Goal: Task Accomplishment & Management: Manage account settings

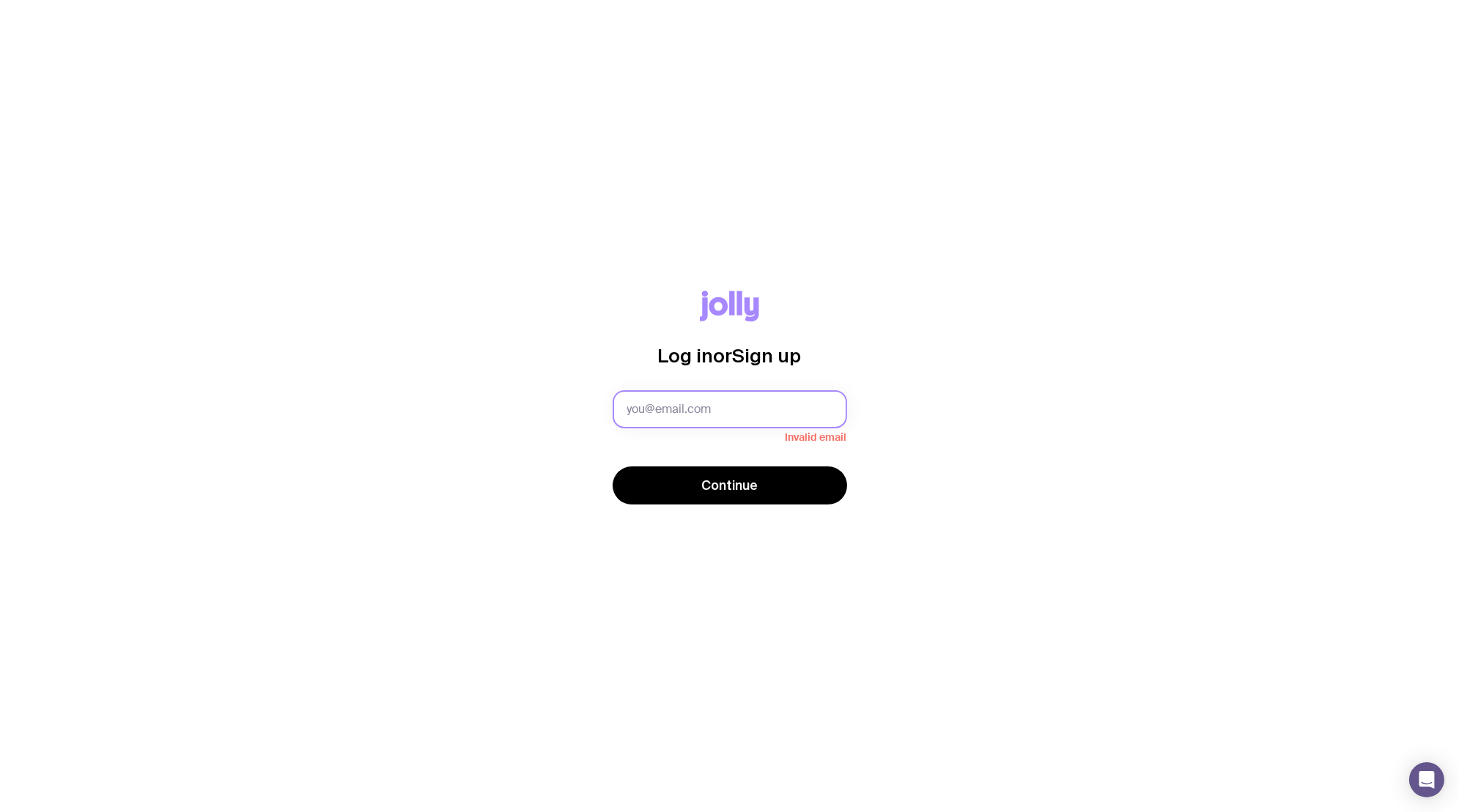
click at [701, 400] on input "text" at bounding box center [730, 409] width 235 height 38
paste input "alexa@relume.io"
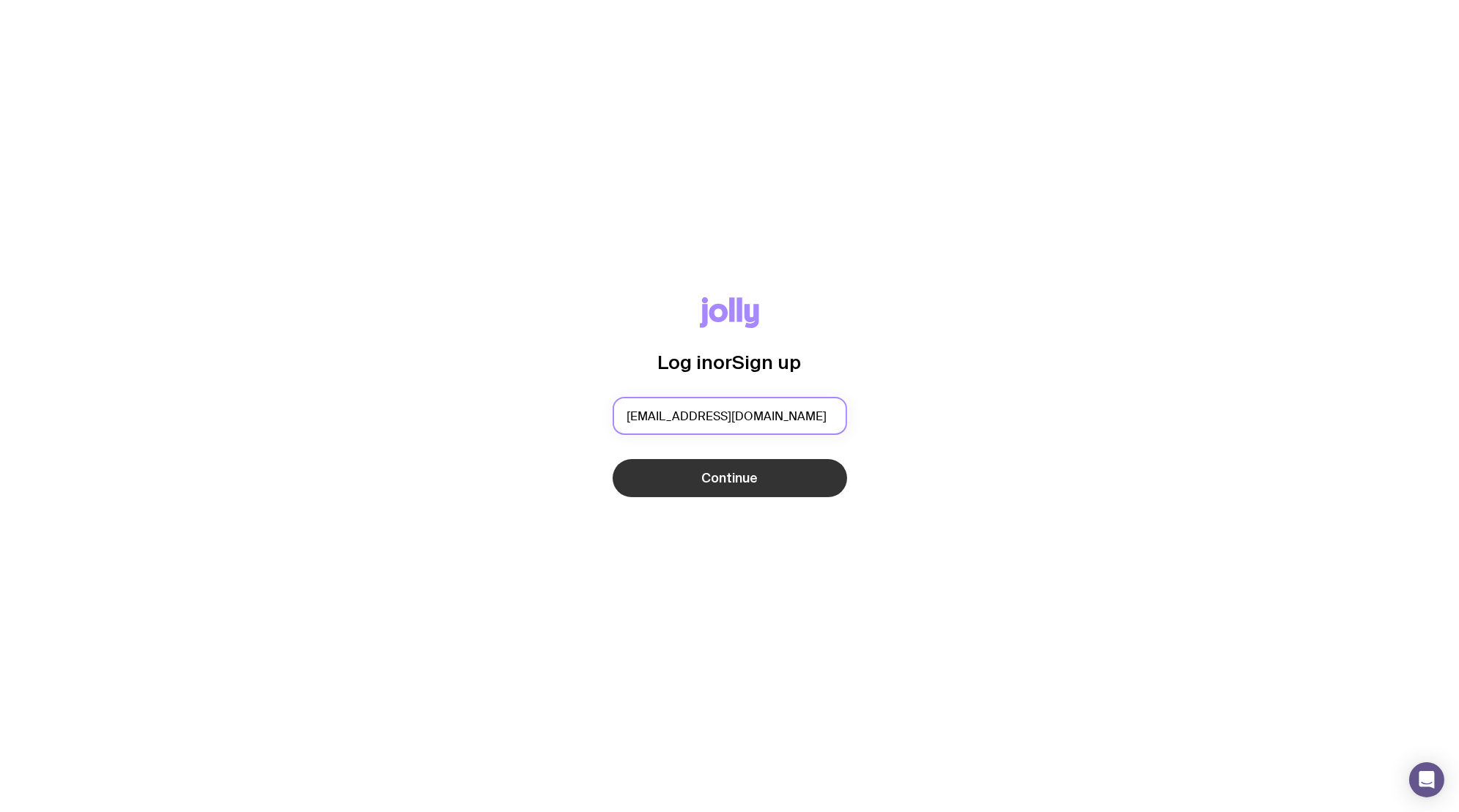
type input "alexa@relume.io"
click at [707, 487] on button "Continue" at bounding box center [730, 478] width 235 height 38
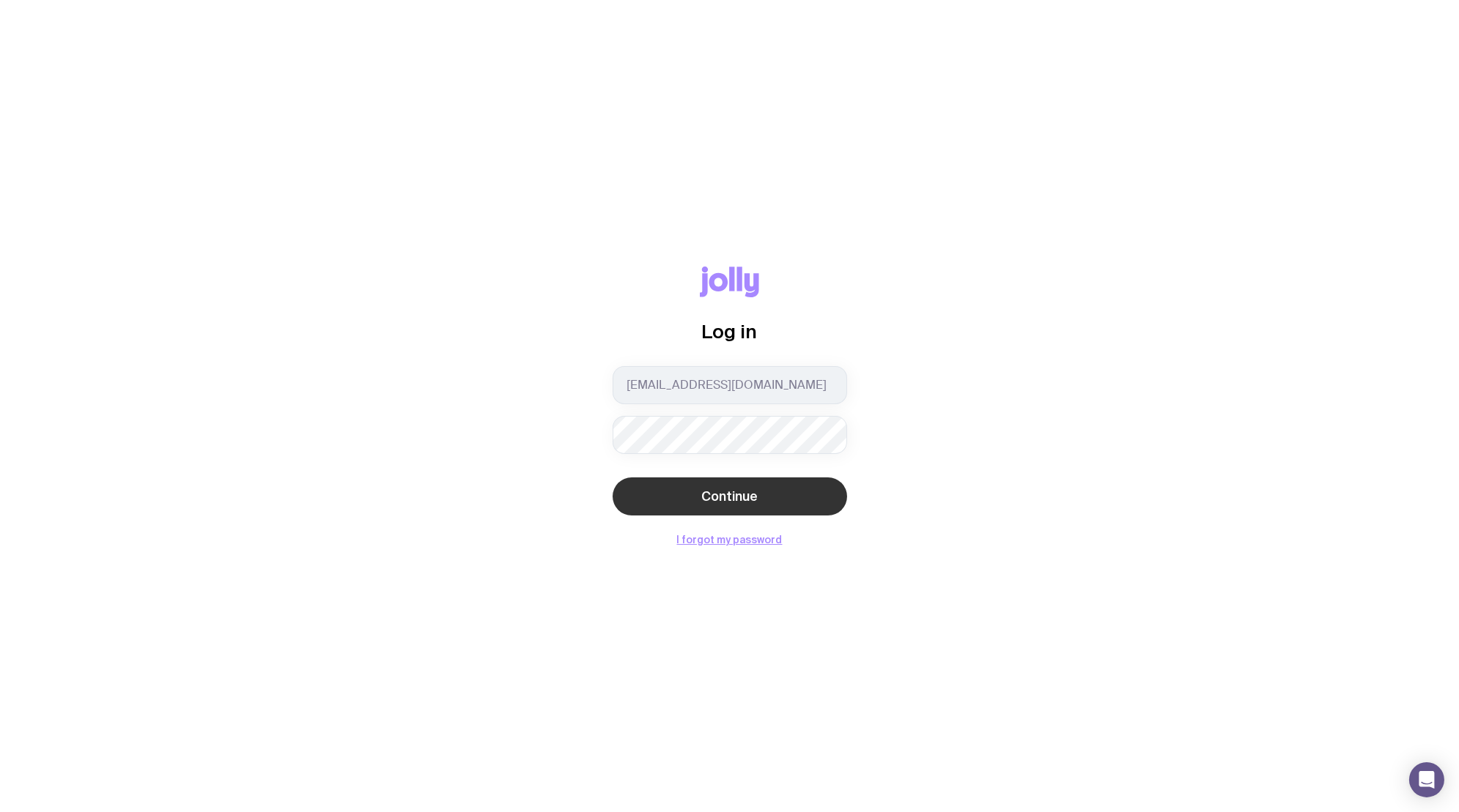
click at [659, 501] on button "Continue" at bounding box center [730, 496] width 235 height 38
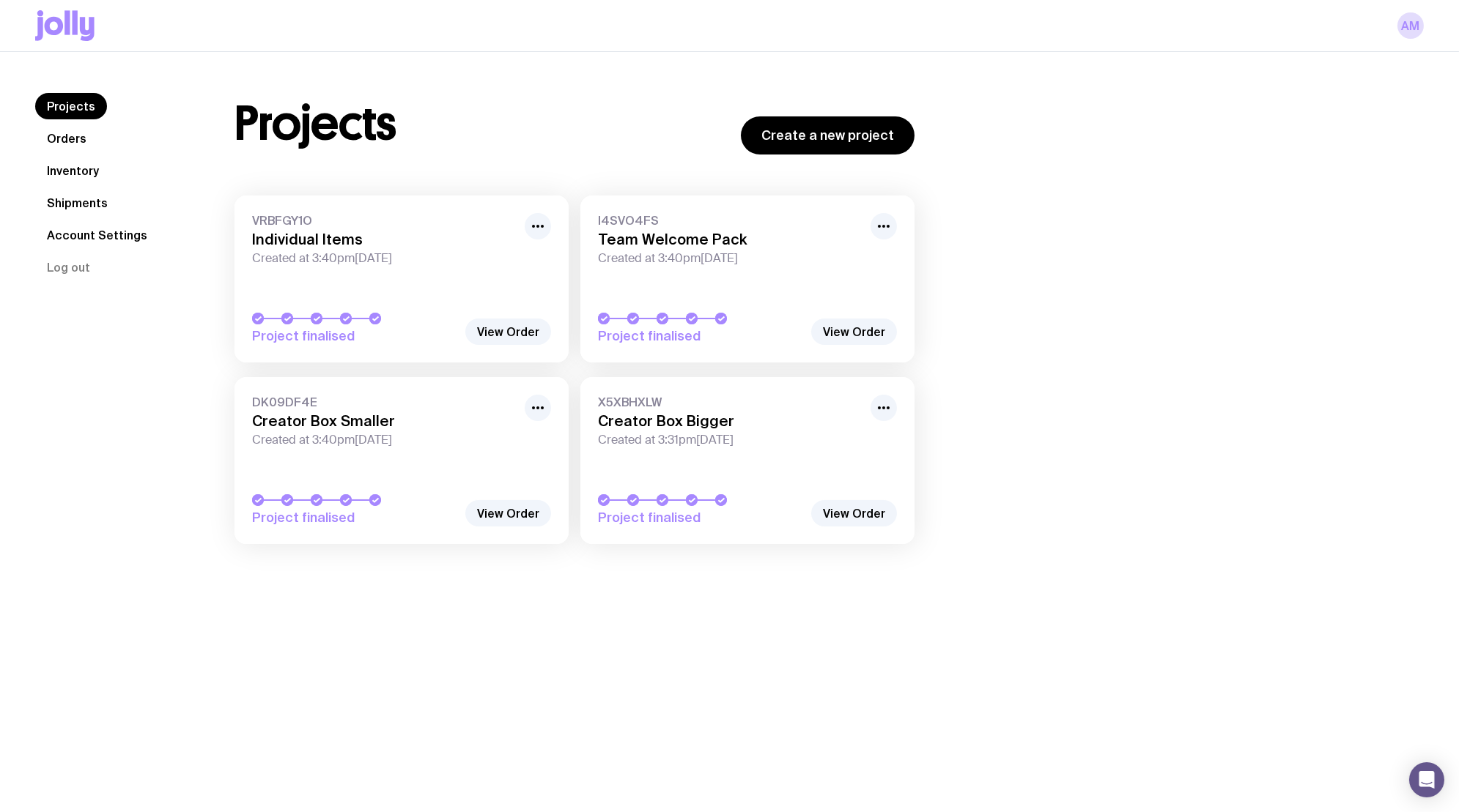
click at [99, 246] on link "Account Settings" at bounding box center [97, 235] width 124 height 27
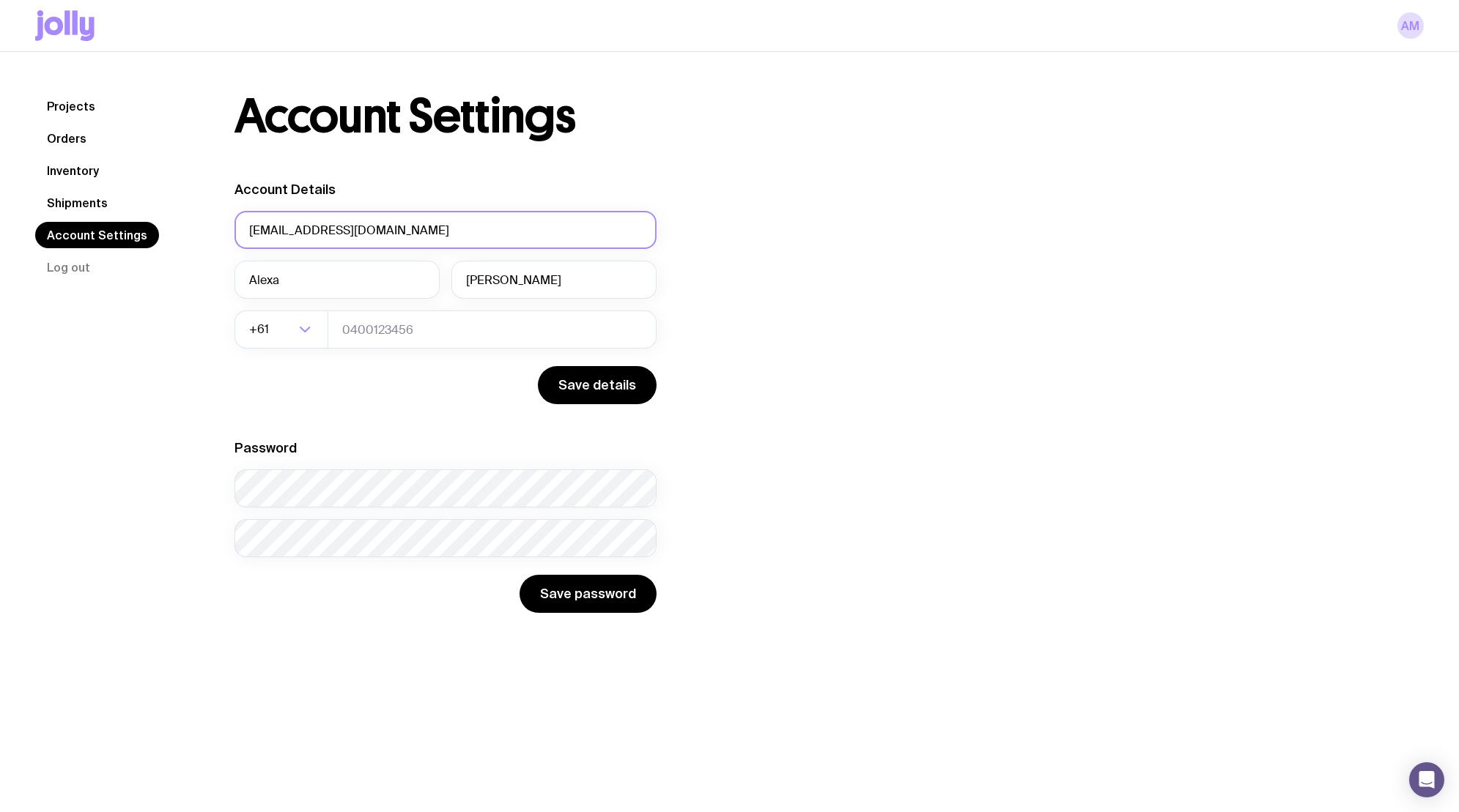
click at [266, 231] on input "alexa@relume.io" at bounding box center [445, 229] width 422 height 38
type input "[EMAIL_ADDRESS][DOMAIN_NAME]"
click at [263, 282] on input "Alexa" at bounding box center [337, 280] width 205 height 38
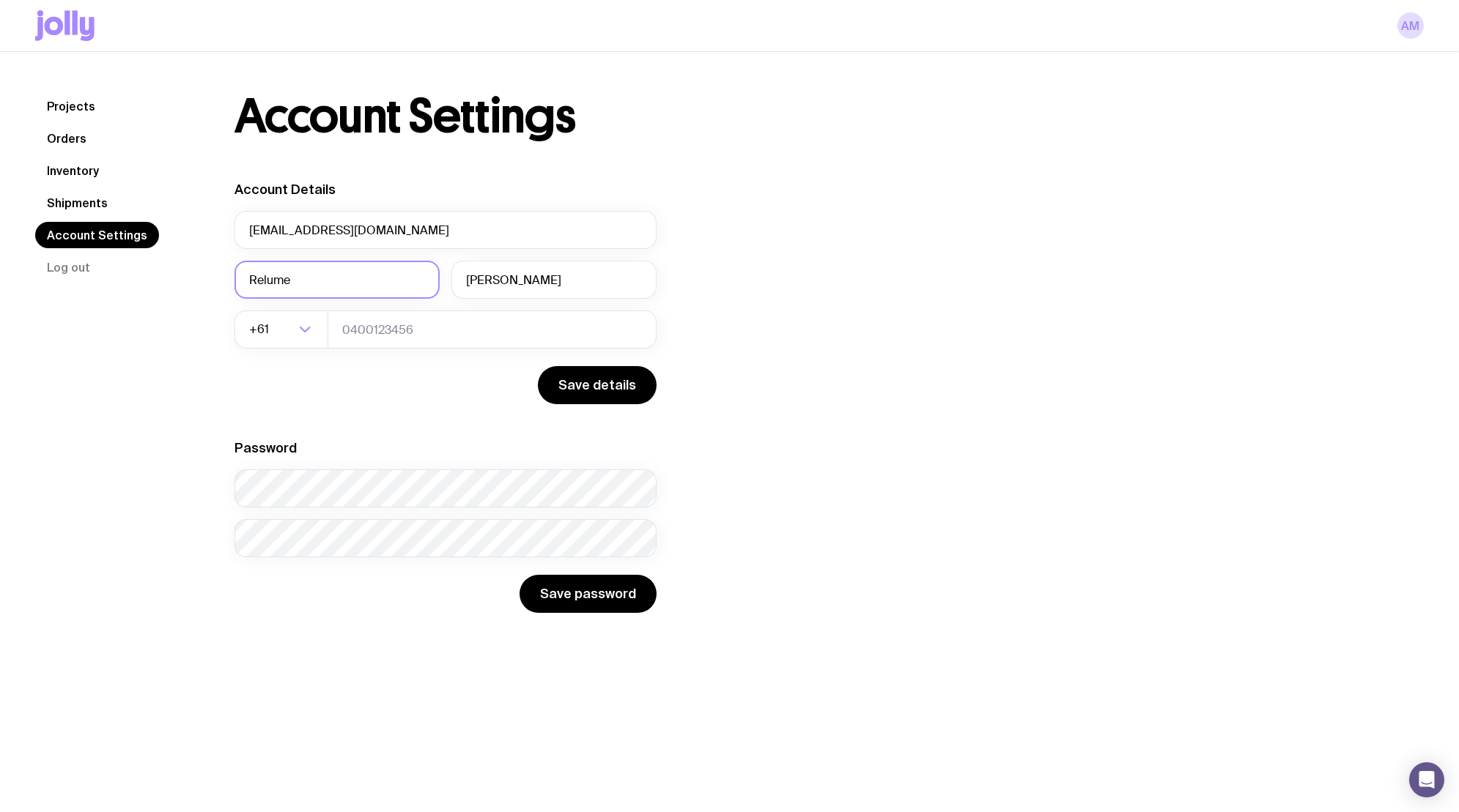
type input "Relume"
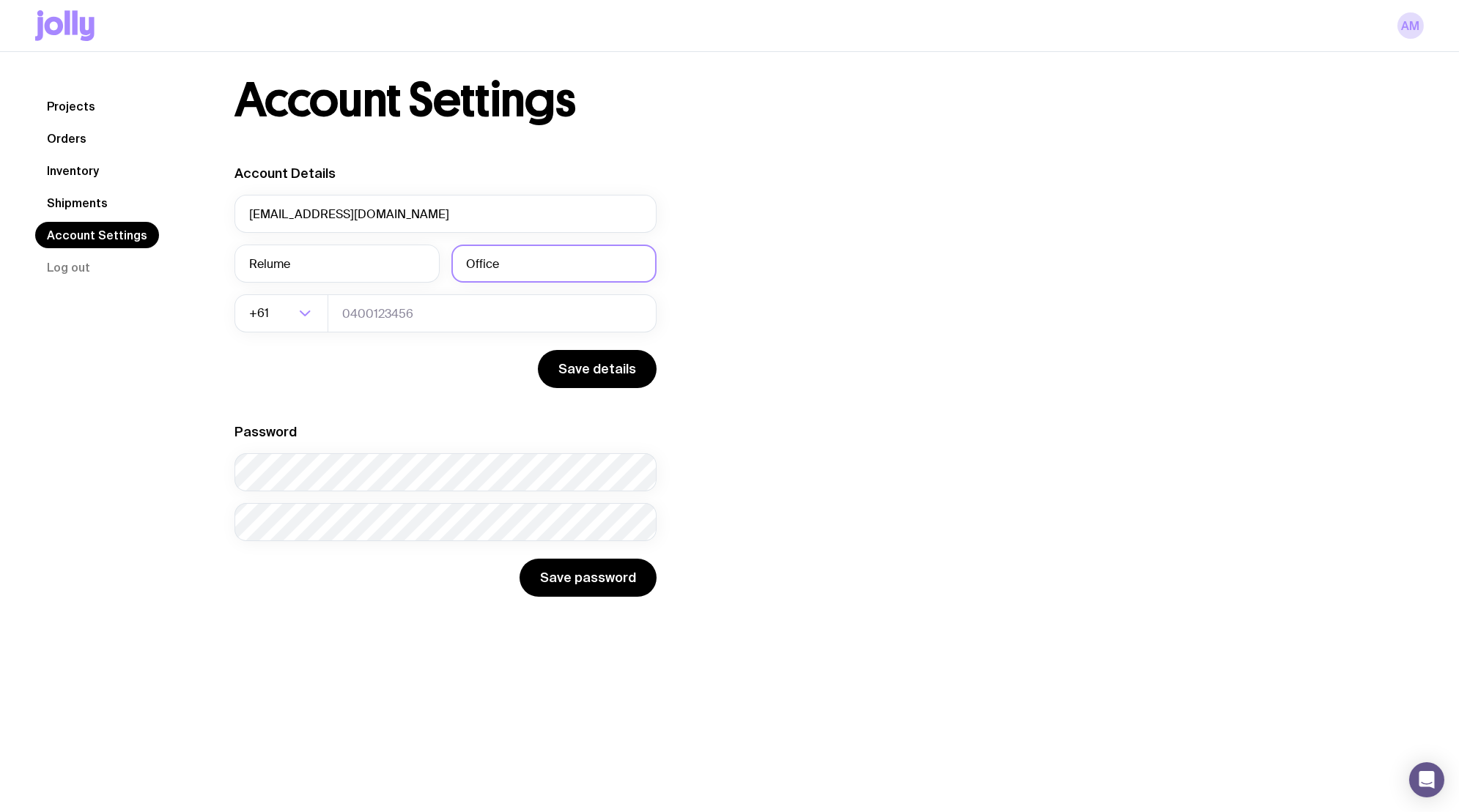
scroll to position [18, 0]
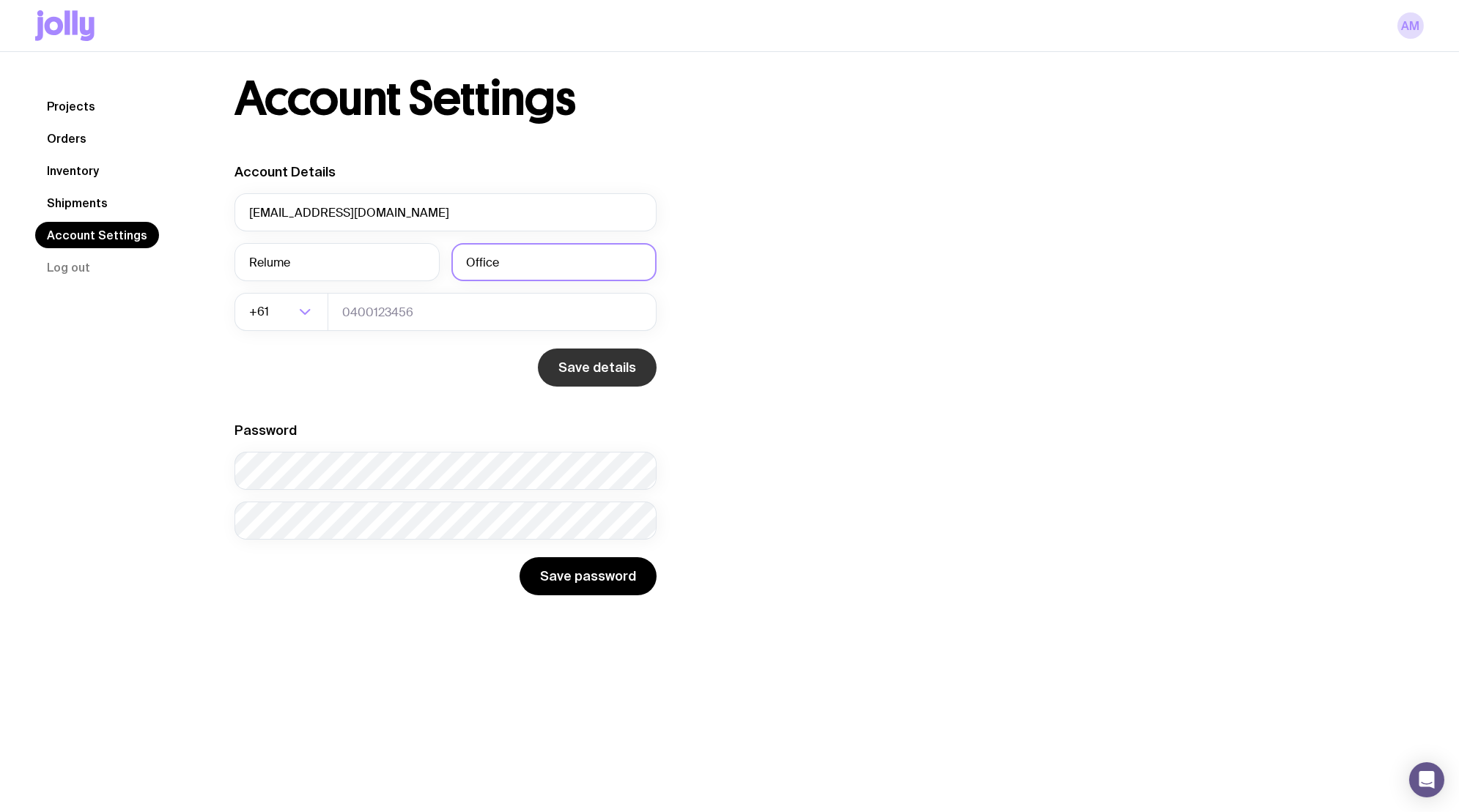
type input "Office"
click at [592, 360] on button "Save details" at bounding box center [597, 367] width 118 height 38
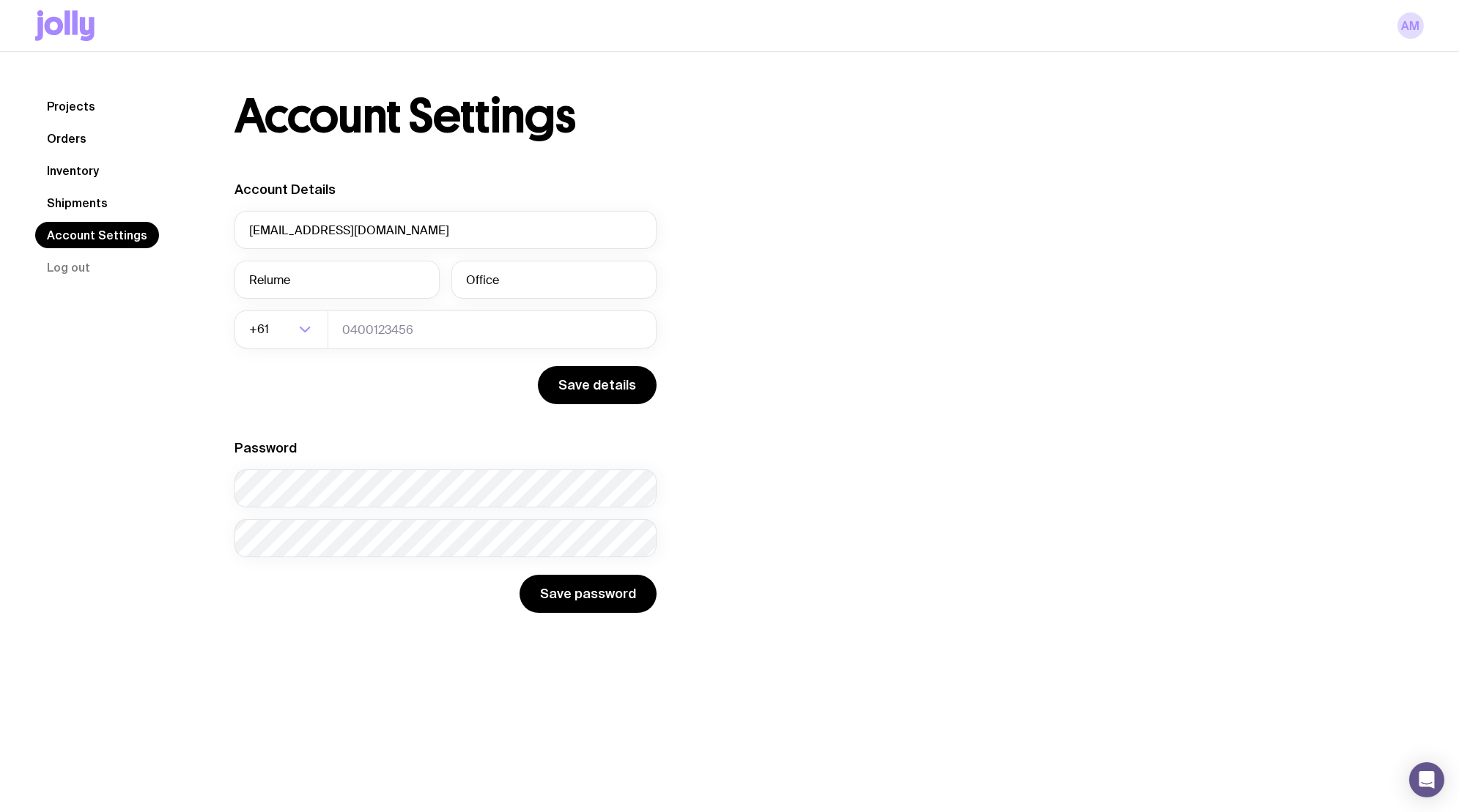
click at [678, 441] on div "Account Details office@relume.io Relume Office +61 Loading... Save details Pass…" at bounding box center [574, 397] width 680 height 432
click at [595, 395] on button "Save details" at bounding box center [597, 385] width 118 height 38
click at [72, 110] on link "Projects" at bounding box center [71, 106] width 72 height 27
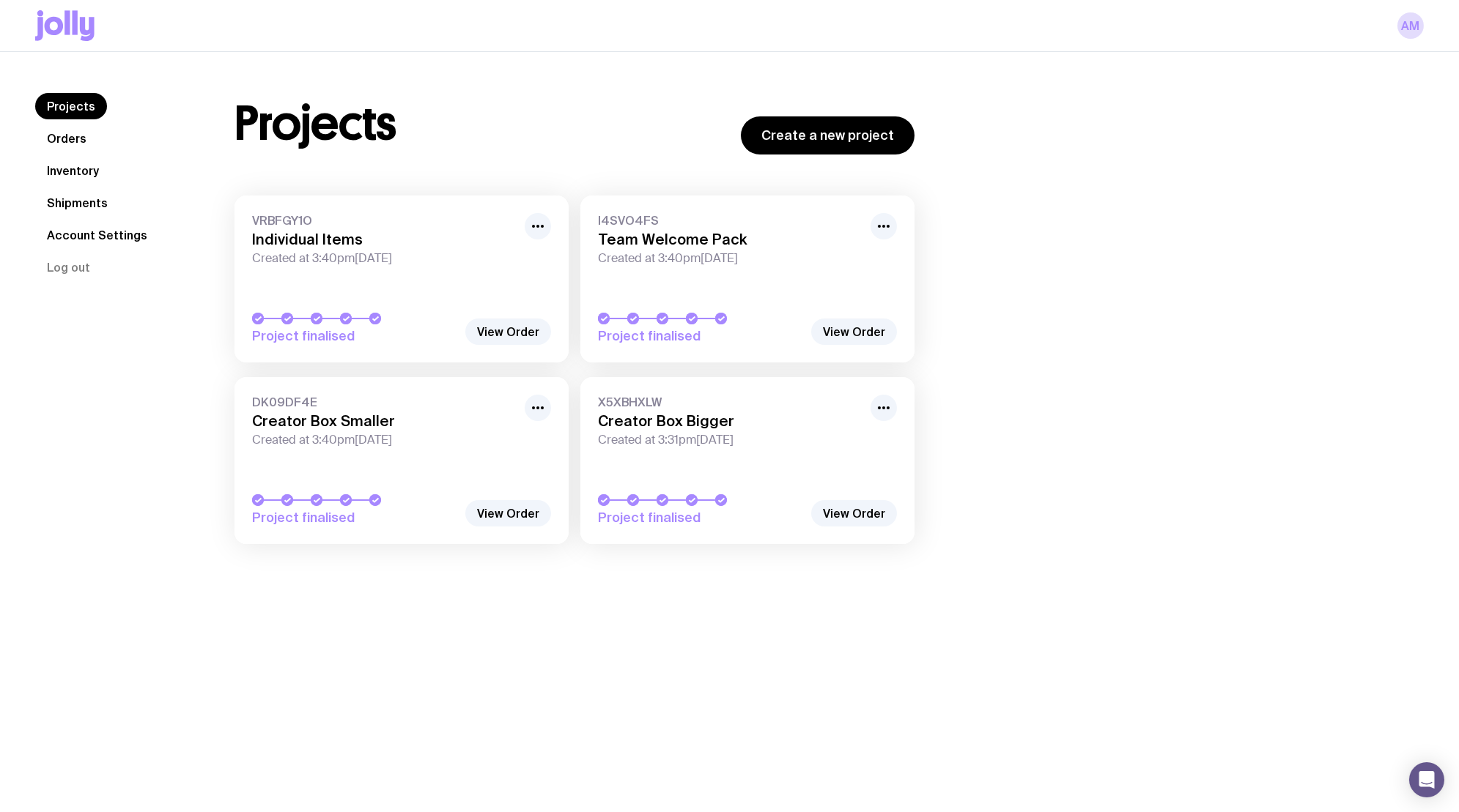
click at [71, 241] on link "Account Settings" at bounding box center [97, 235] width 124 height 27
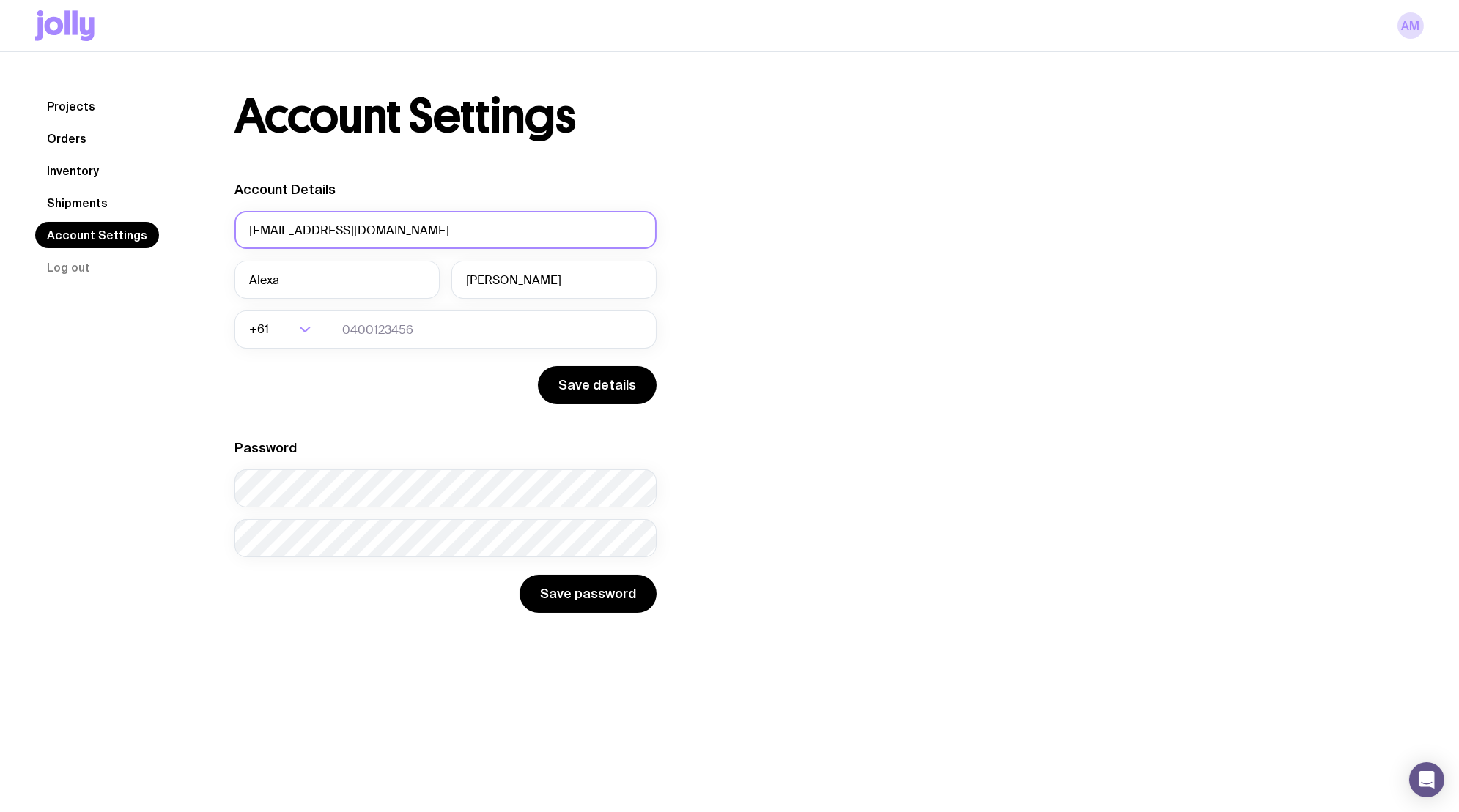
click at [266, 235] on input "alexa@relume.io" at bounding box center [445, 229] width 422 height 38
type input "[EMAIL_ADDRESS][DOMAIN_NAME]"
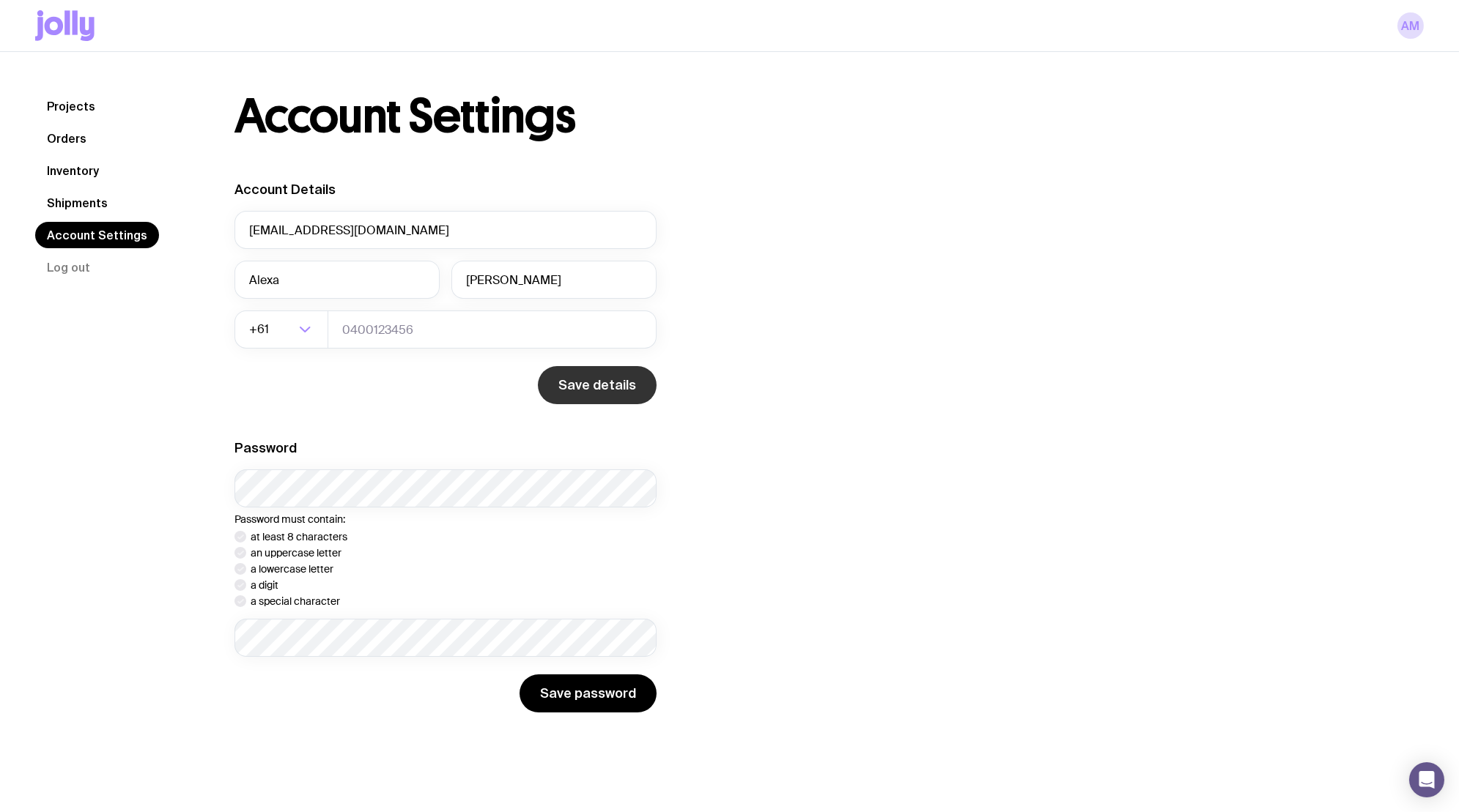
click at [596, 390] on button "Save details" at bounding box center [597, 385] width 118 height 38
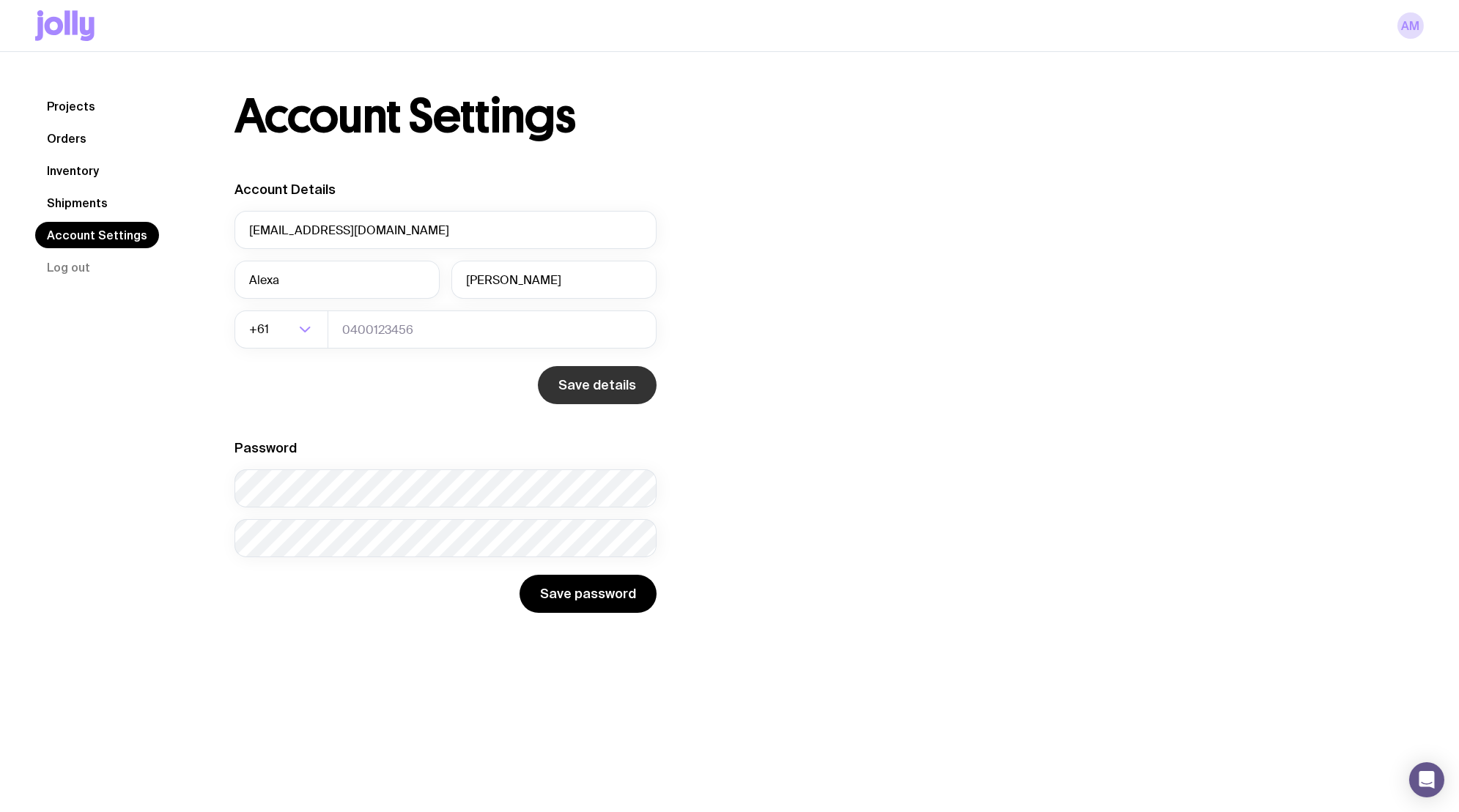
click at [596, 390] on button "Save details" at bounding box center [597, 385] width 118 height 38
click at [596, 390] on button "submit" at bounding box center [599, 385] width 115 height 38
click at [227, 373] on div "Account Settings Account Details office@relume.io Alexa Moses +61 Loading... Sa…" at bounding box center [574, 353] width 750 height 520
click at [75, 99] on link "Projects" at bounding box center [71, 106] width 72 height 27
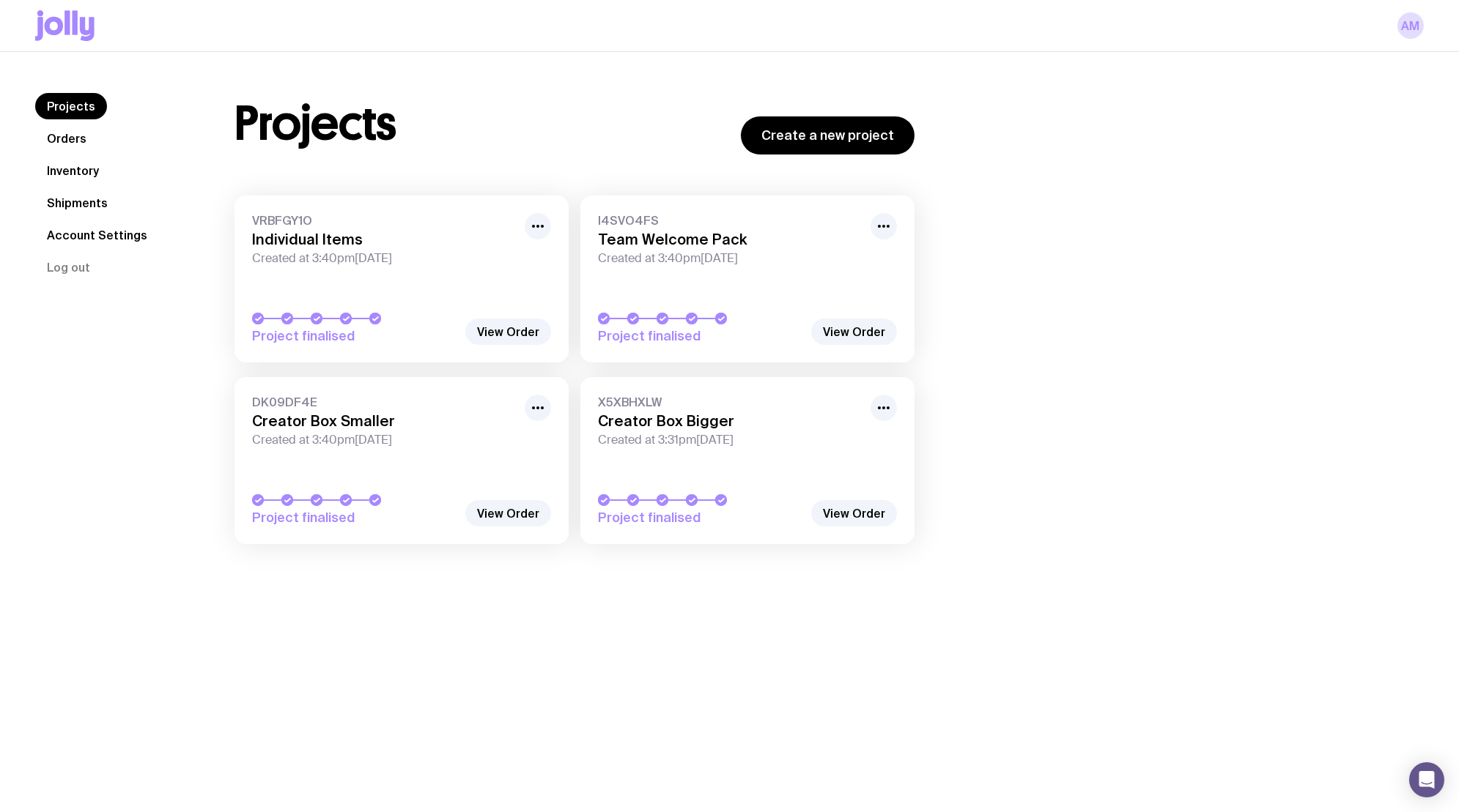
click at [75, 237] on link "Account Settings" at bounding box center [97, 235] width 124 height 27
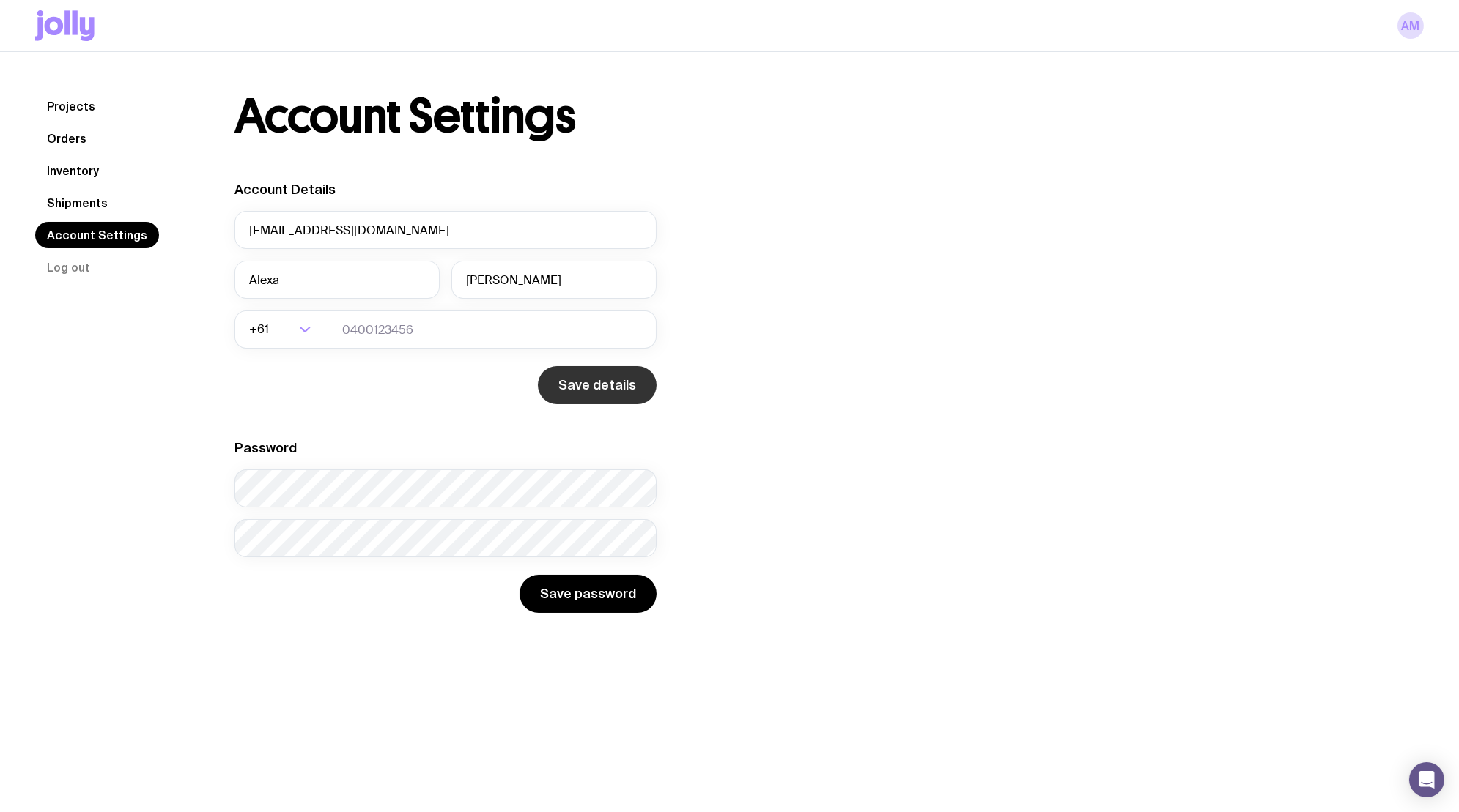
click at [592, 388] on button "Save details" at bounding box center [597, 385] width 118 height 38
click at [260, 234] on input "alexa@relume.io" at bounding box center [445, 229] width 422 height 38
type input "[EMAIL_ADDRESS][DOMAIN_NAME]"
click at [602, 382] on button "Save details" at bounding box center [597, 385] width 118 height 38
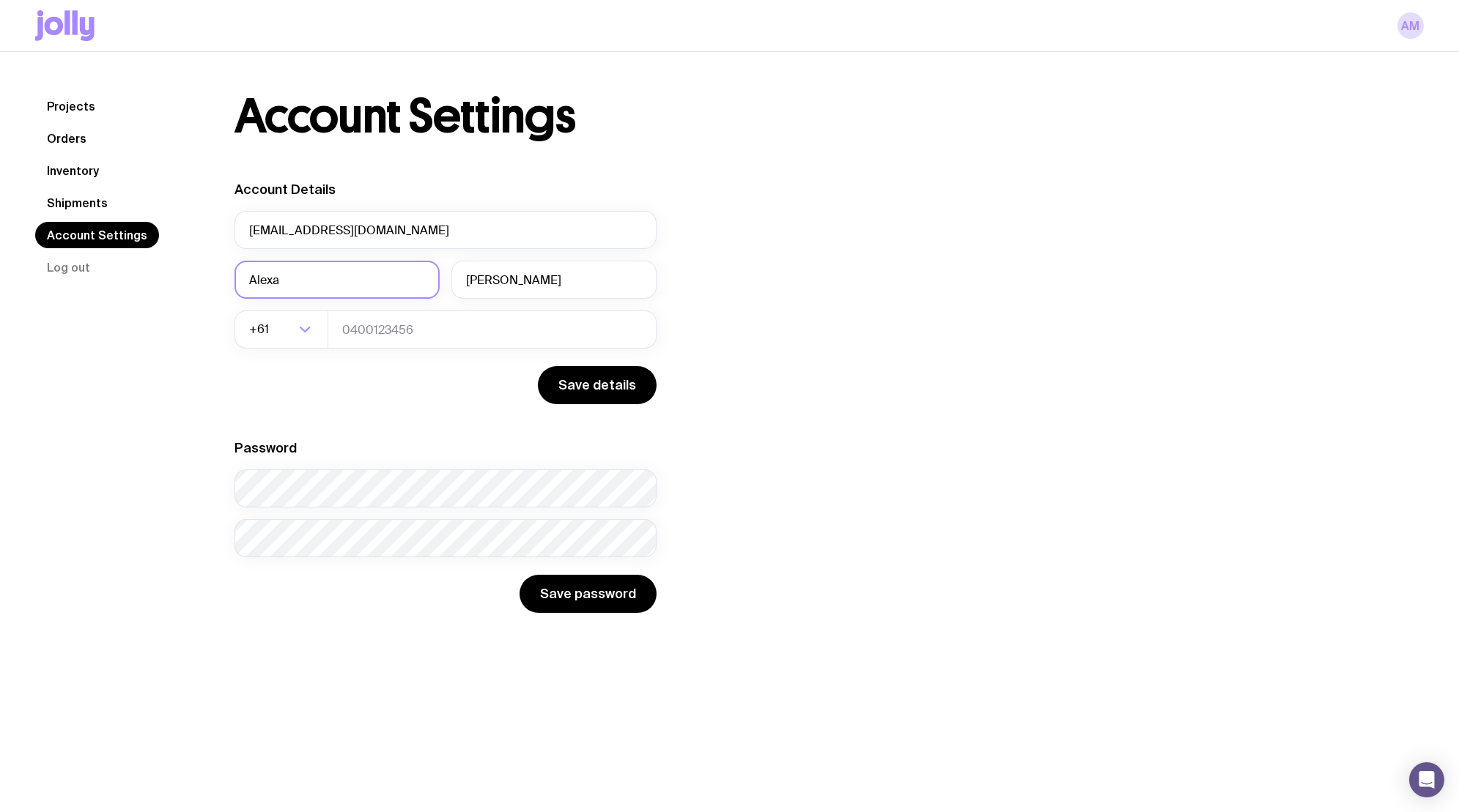
click at [317, 278] on input "Alexa" at bounding box center [337, 280] width 205 height 38
click at [968, 407] on div "Account Settings Account Details office@relume.io Alexa Moses +61 Loading... Sa…" at bounding box center [811, 353] width 1224 height 520
click at [573, 393] on button "Save details" at bounding box center [597, 385] width 118 height 38
click at [88, 207] on link "Shipments" at bounding box center [78, 203] width 84 height 27
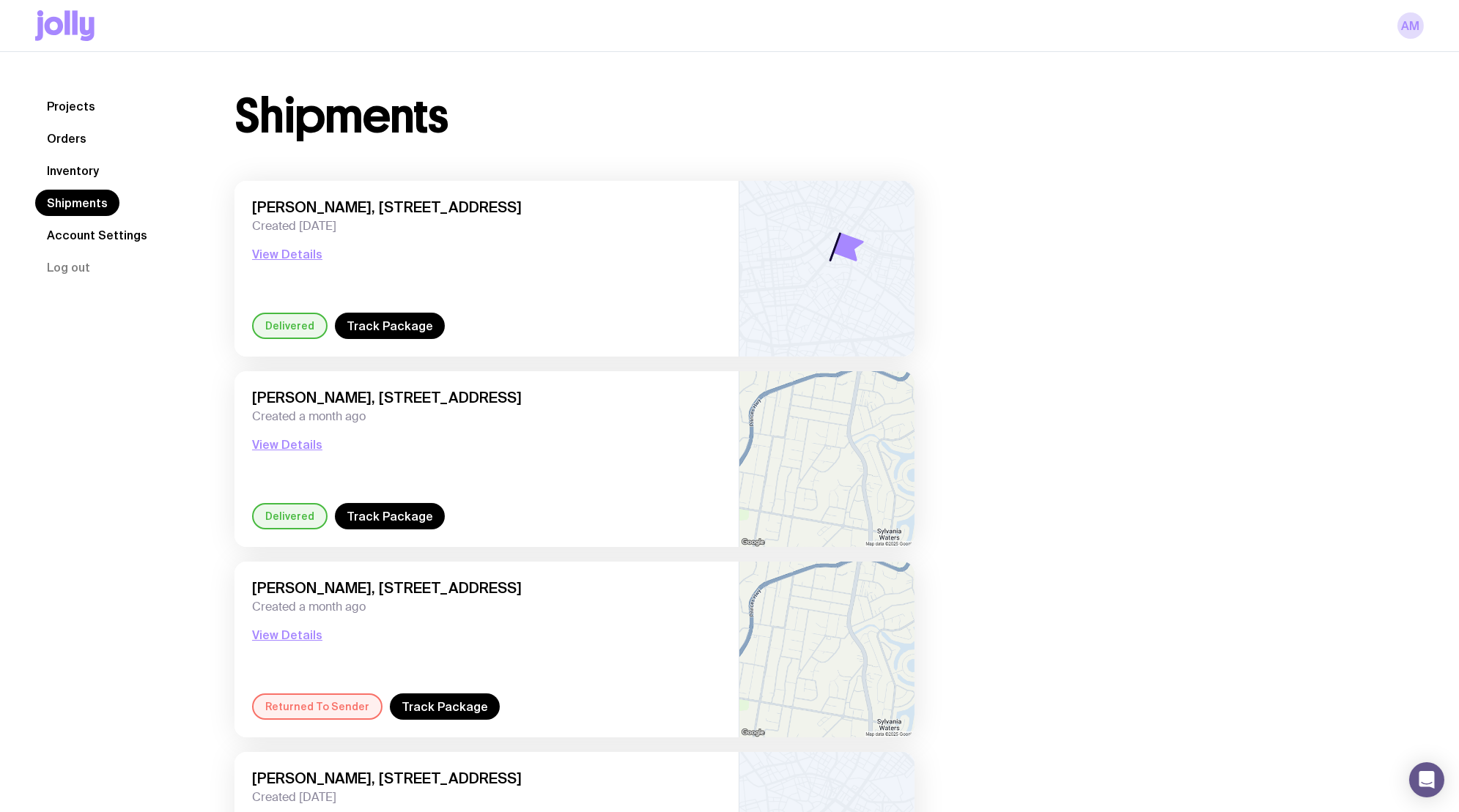
click at [79, 234] on link "Account Settings" at bounding box center [97, 235] width 124 height 27
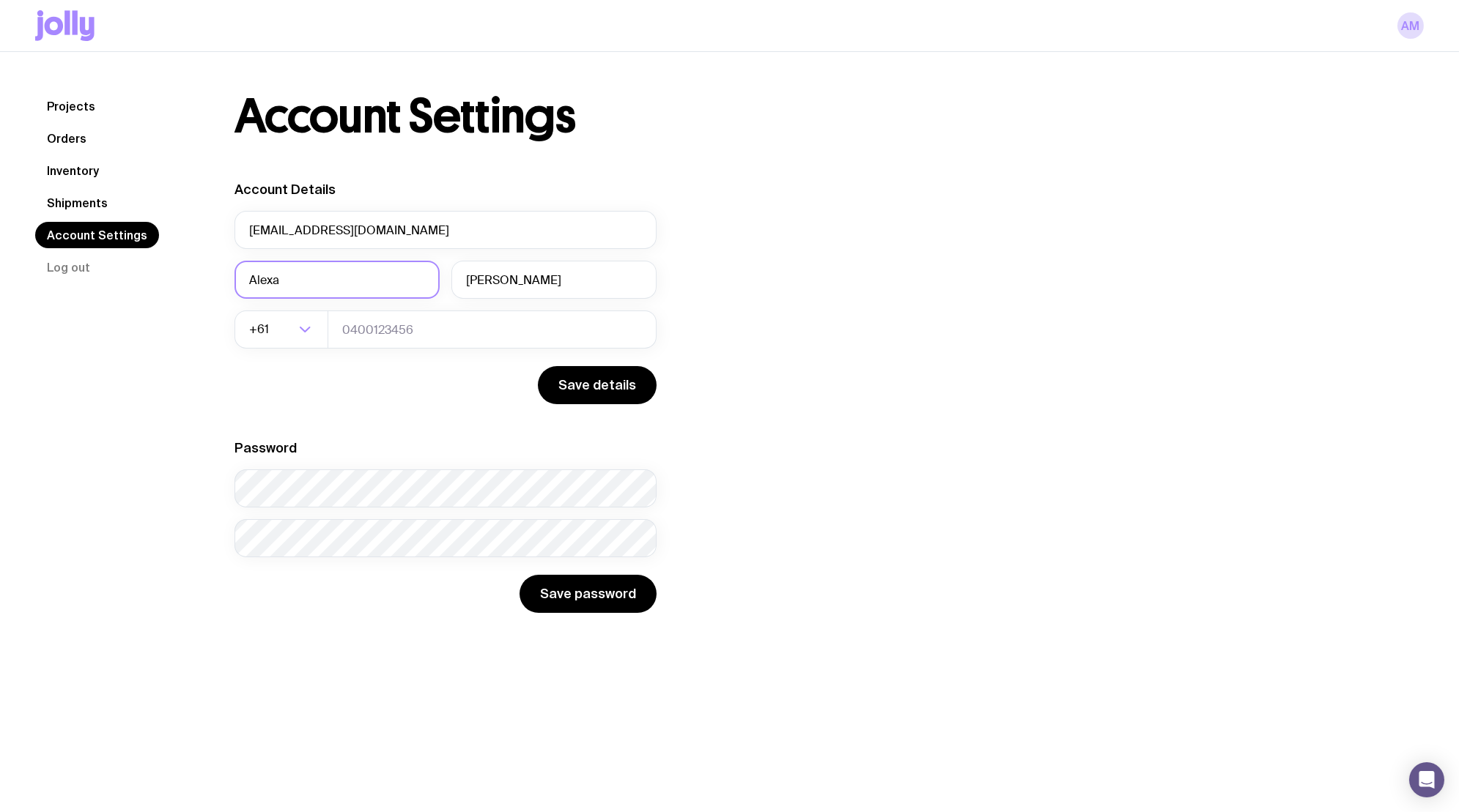
click at [266, 277] on input "Alexa" at bounding box center [337, 280] width 205 height 38
type input "Relume"
type input "Office"
click at [585, 384] on button "Save details" at bounding box center [597, 385] width 118 height 38
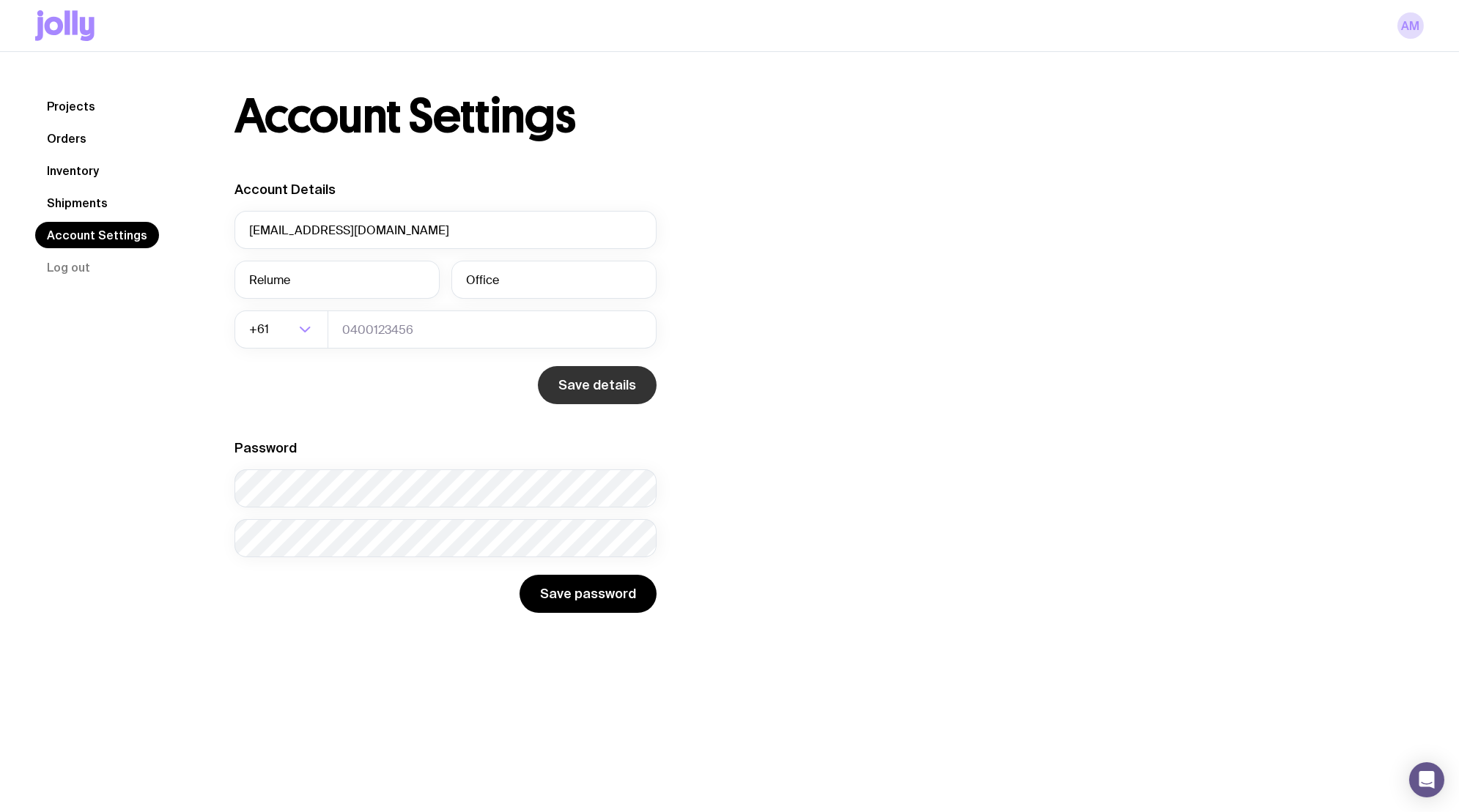
click at [585, 385] on button "Save details" at bounding box center [597, 385] width 118 height 38
click at [78, 108] on link "Projects" at bounding box center [71, 106] width 72 height 27
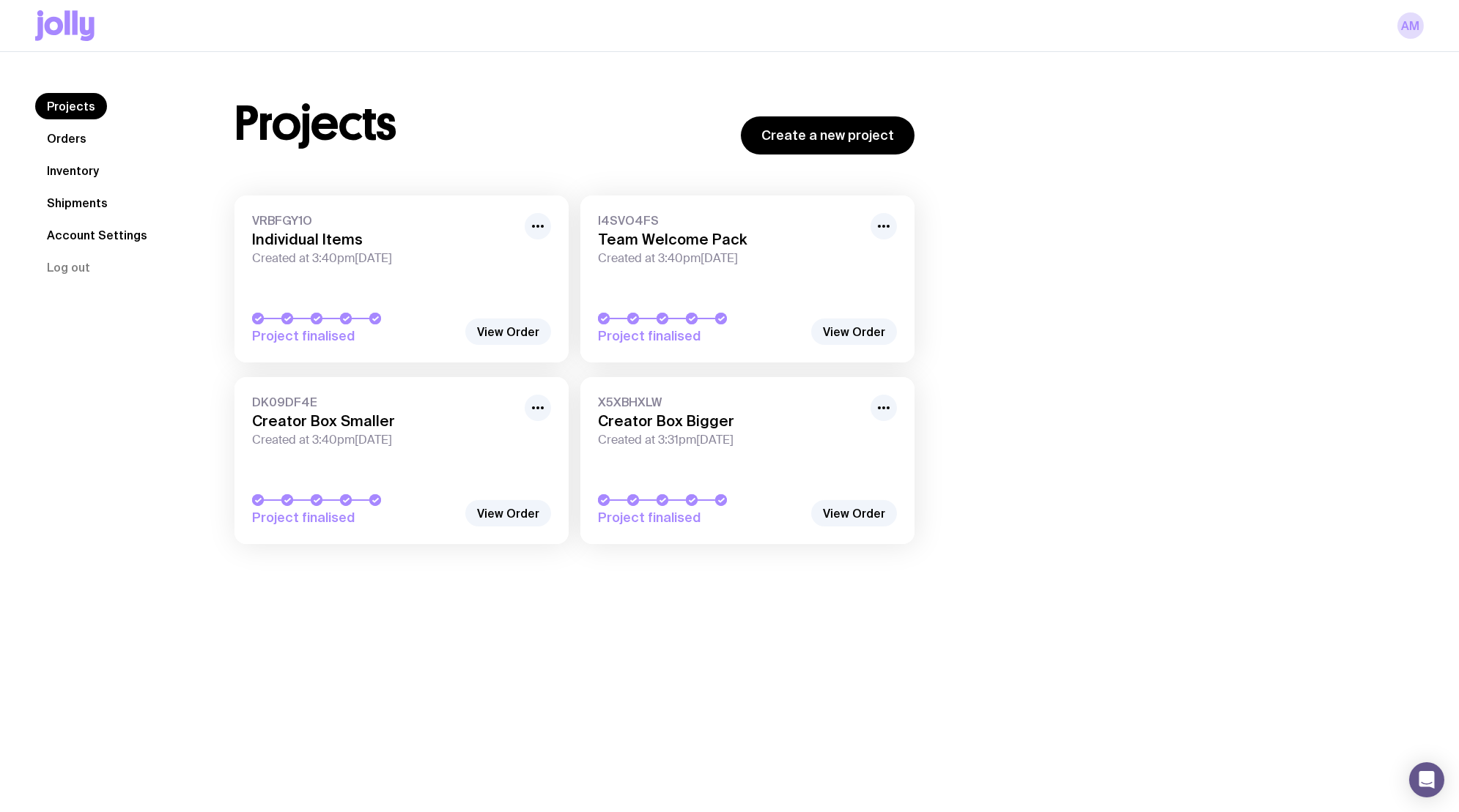
click at [102, 237] on link "Account Settings" at bounding box center [97, 235] width 124 height 27
